Goal: Task Accomplishment & Management: Use online tool/utility

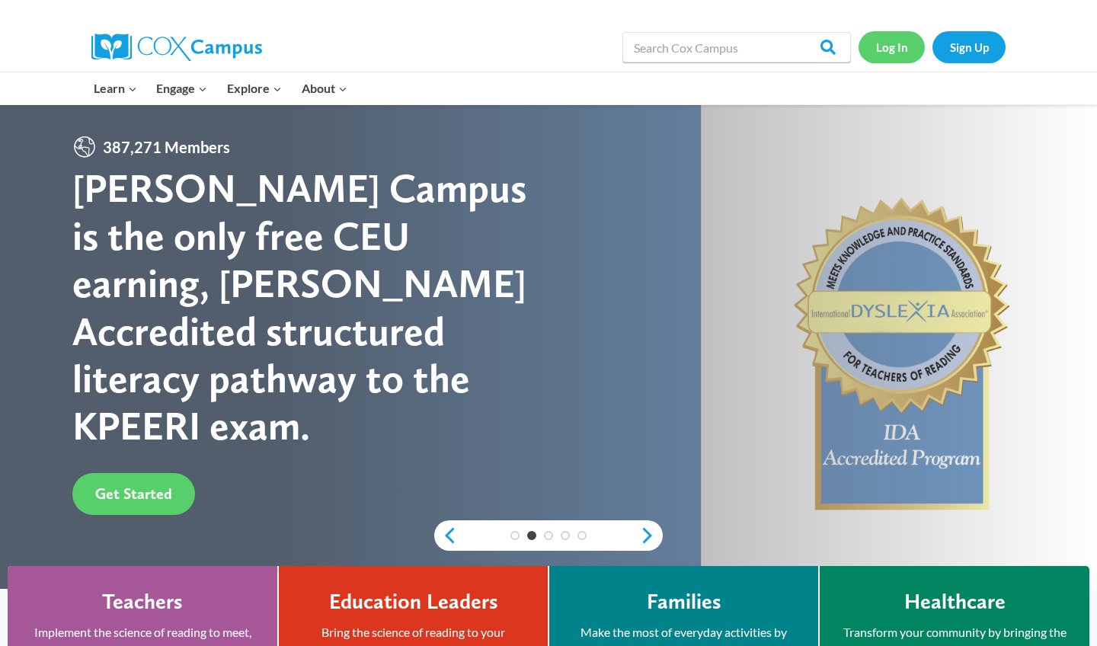
click at [900, 45] on link "Log In" at bounding box center [891, 46] width 66 height 31
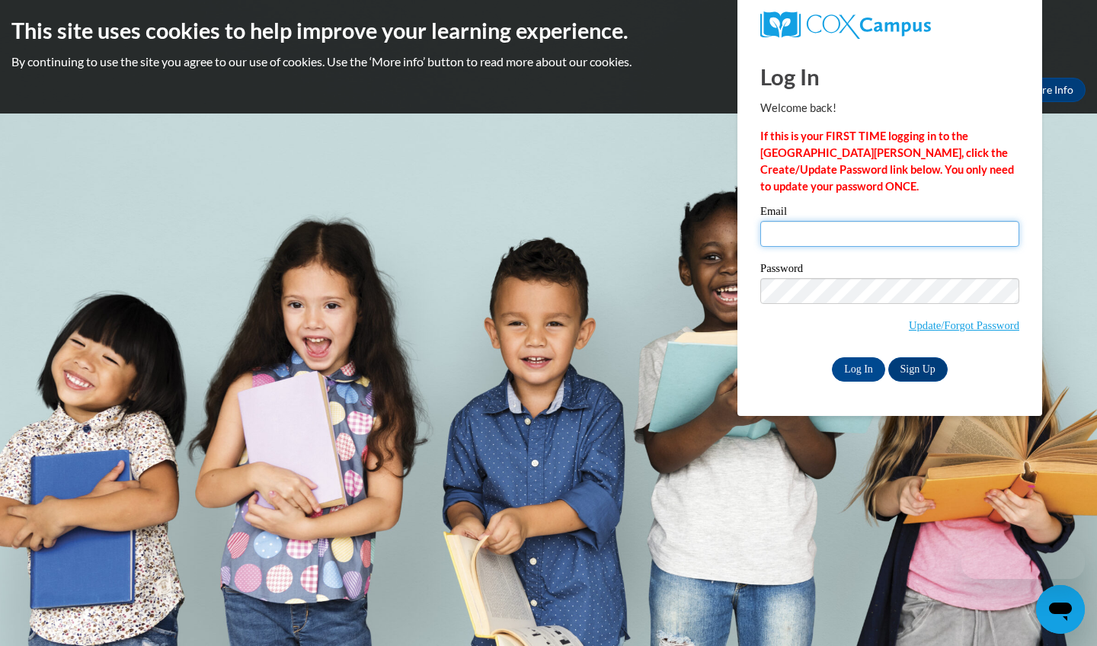
type input "[EMAIL_ADDRESS][DOMAIN_NAME]"
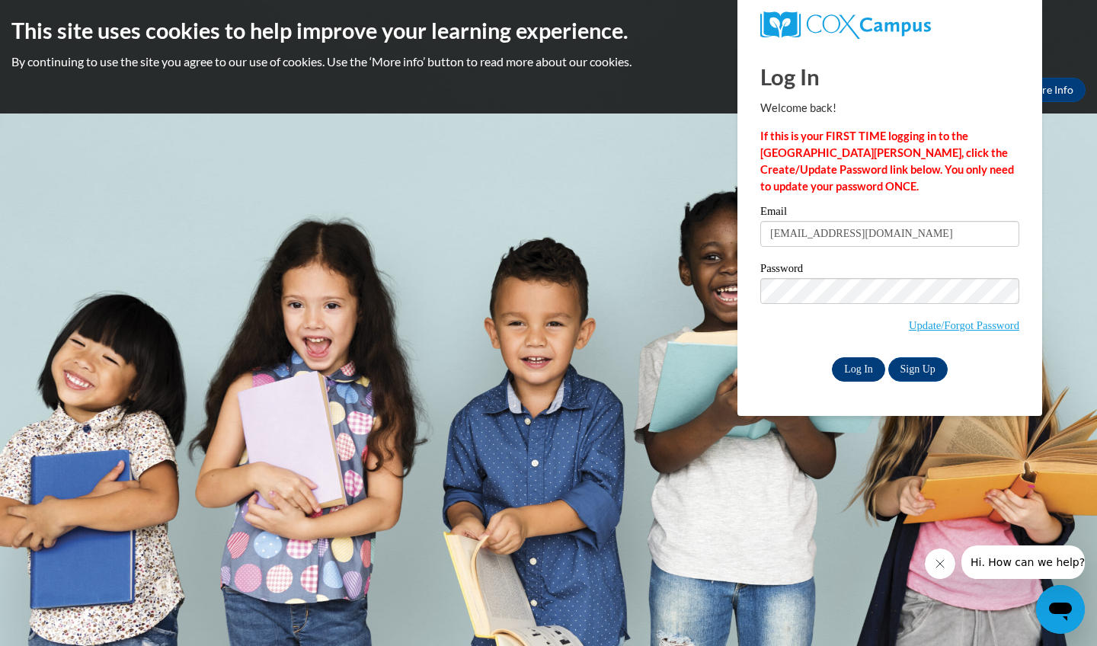
click at [837, 360] on input "Log In" at bounding box center [858, 369] width 53 height 24
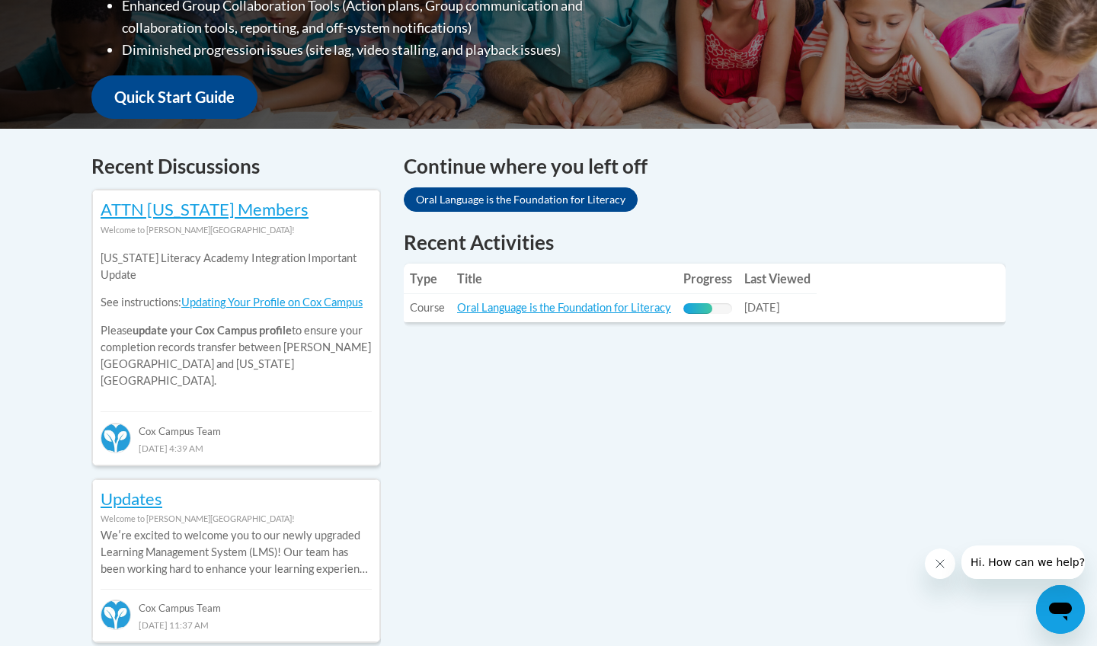
click at [490, 193] on link "Oral Language is the Foundation for Literacy" at bounding box center [521, 199] width 234 height 24
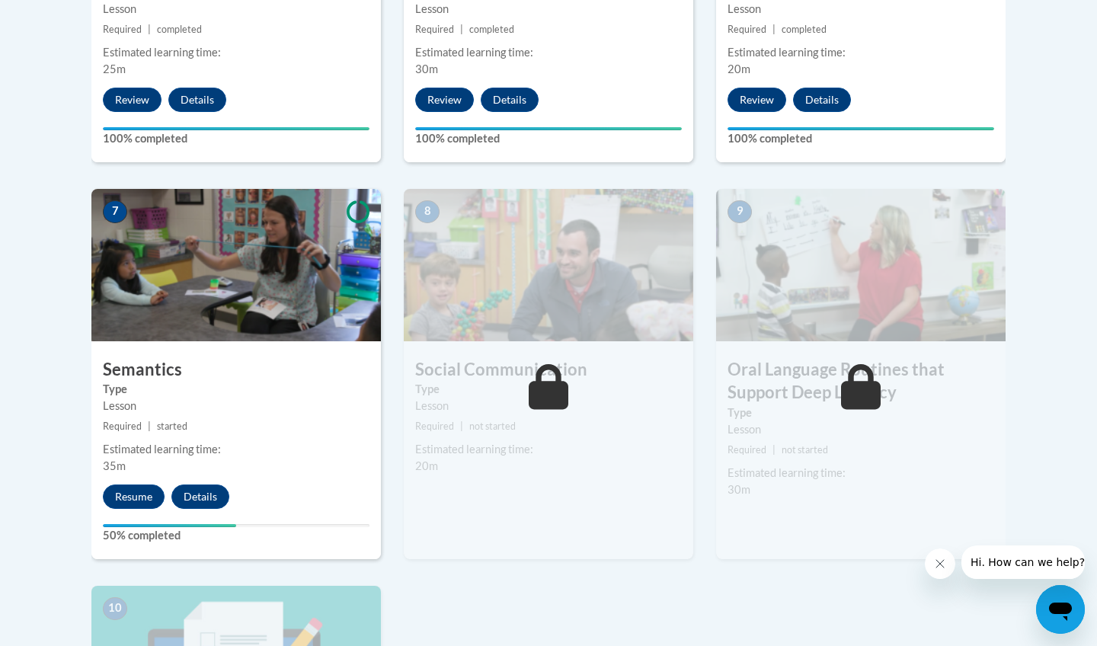
scroll to position [1270, 0]
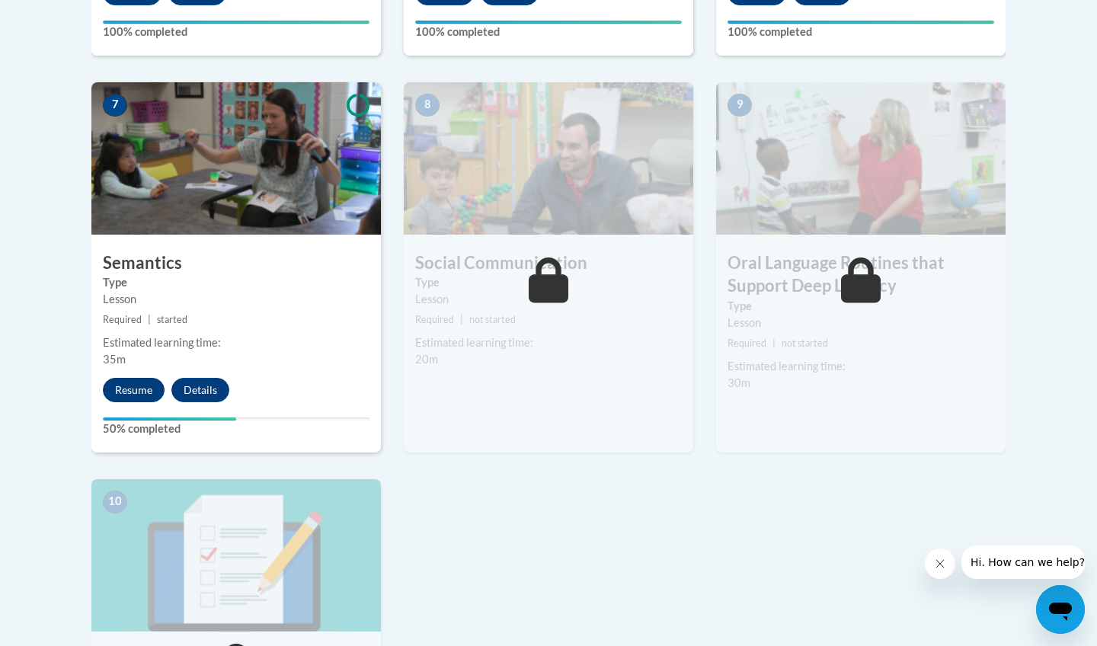
click at [145, 382] on button "Resume" at bounding box center [134, 390] width 62 height 24
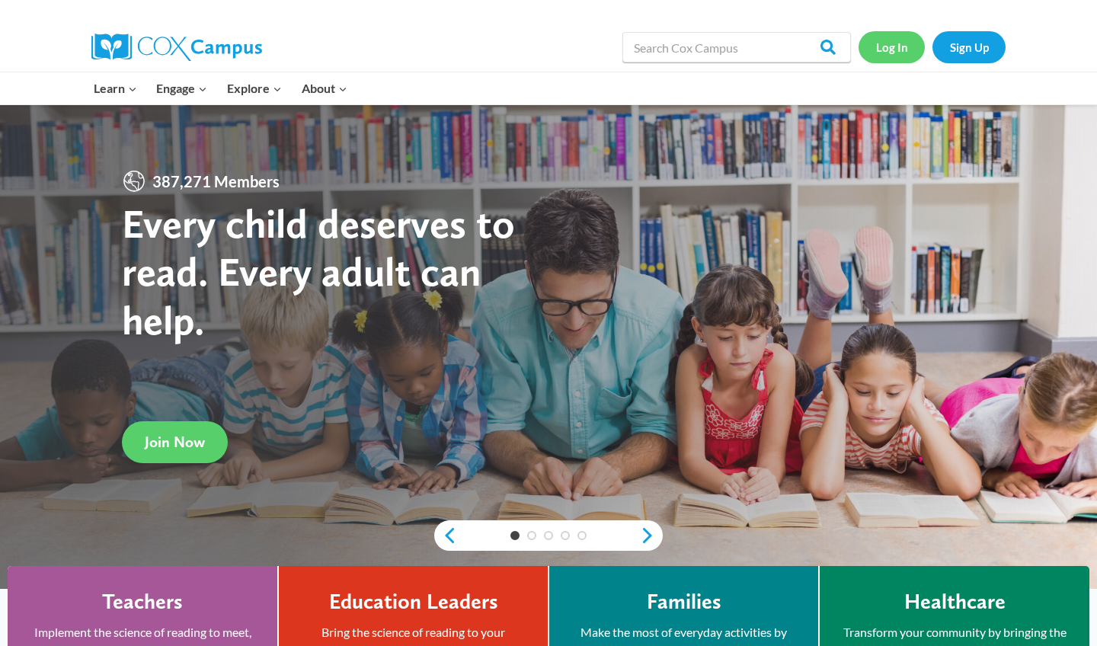
click at [886, 43] on link "Log In" at bounding box center [891, 46] width 66 height 31
